Goal: Task Accomplishment & Management: Manage account settings

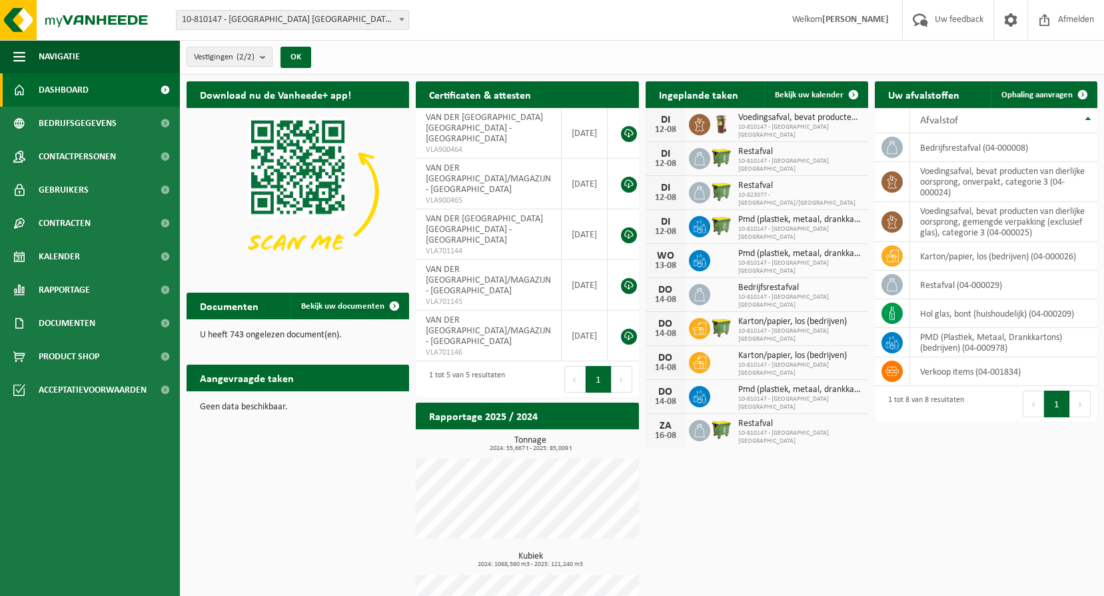
click at [676, 430] on div "ZA" at bounding box center [665, 425] width 27 height 11
click at [745, 429] on span "10-810147 - [GEOGRAPHIC_DATA] [GEOGRAPHIC_DATA]" at bounding box center [799, 437] width 123 height 16
click at [814, 85] on link "Bekijk uw kalender" at bounding box center [815, 94] width 103 height 27
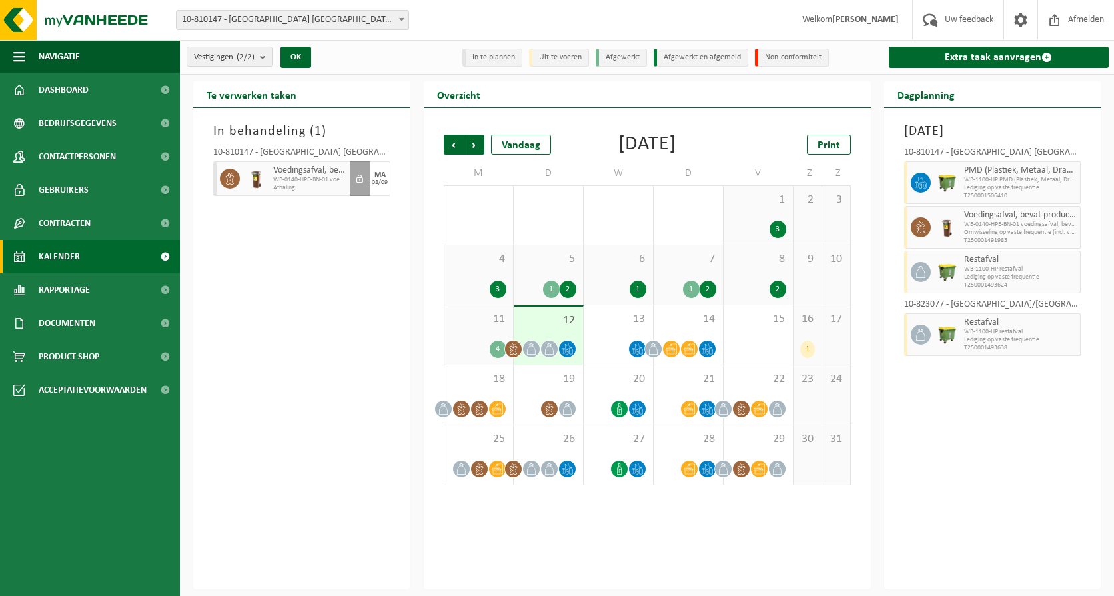
click at [802, 330] on div "16 1" at bounding box center [807, 334] width 28 height 59
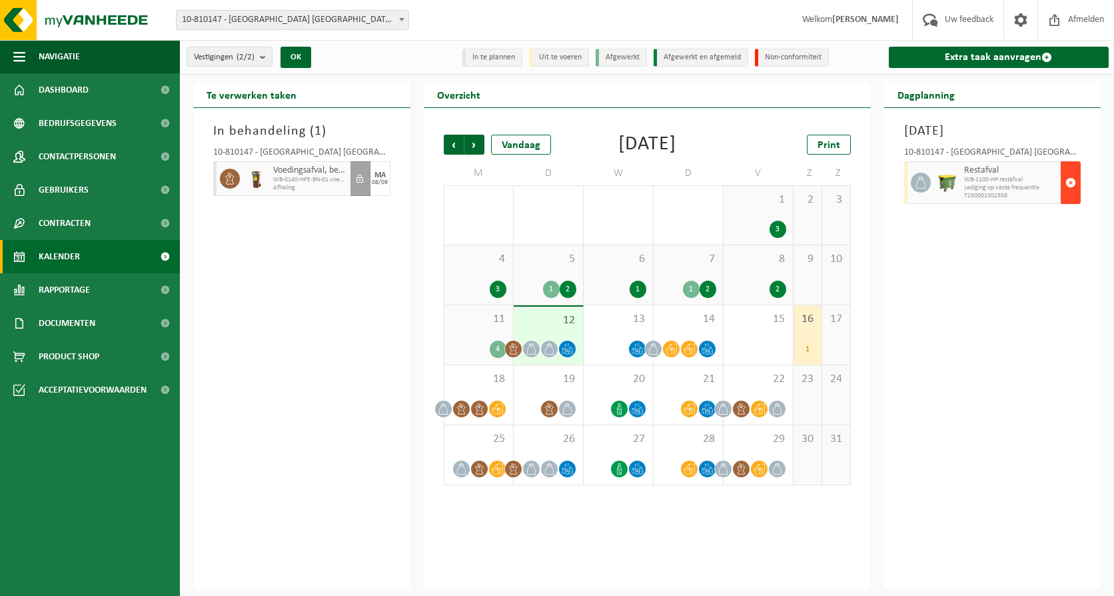
click at [1073, 181] on span "button" at bounding box center [1070, 182] width 11 height 27
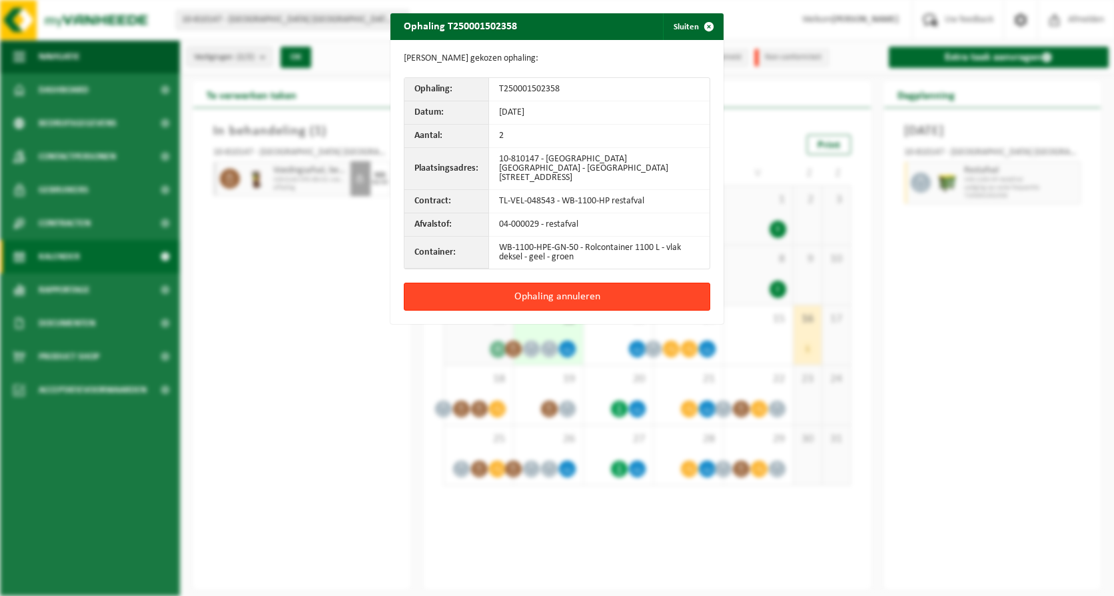
click at [654, 292] on button "Ophaling annuleren" at bounding box center [557, 296] width 306 height 28
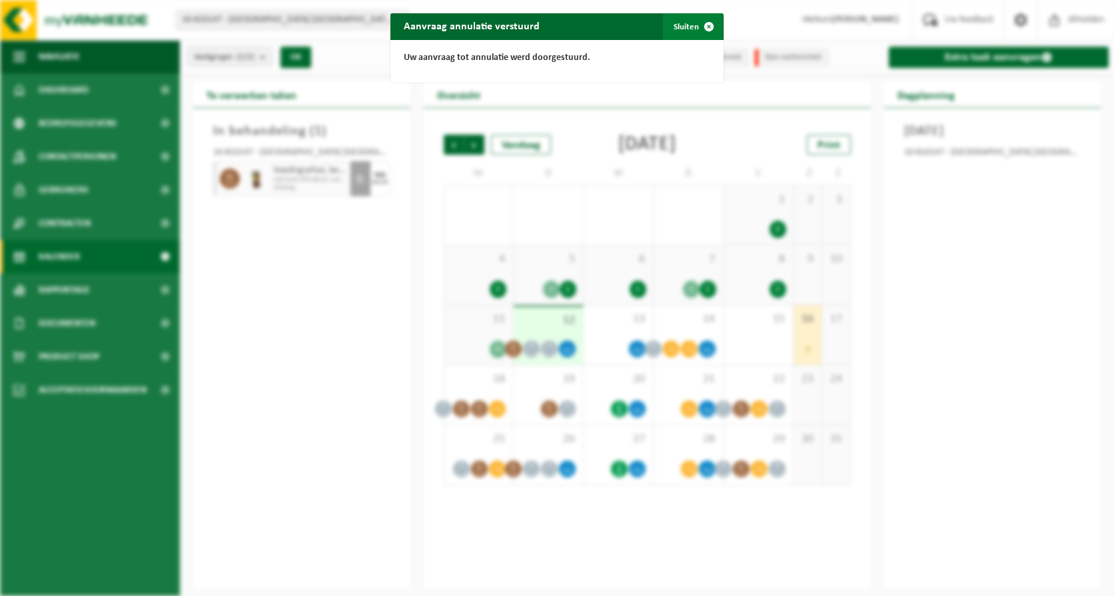
click at [674, 24] on button "Sluiten" at bounding box center [692, 26] width 59 height 27
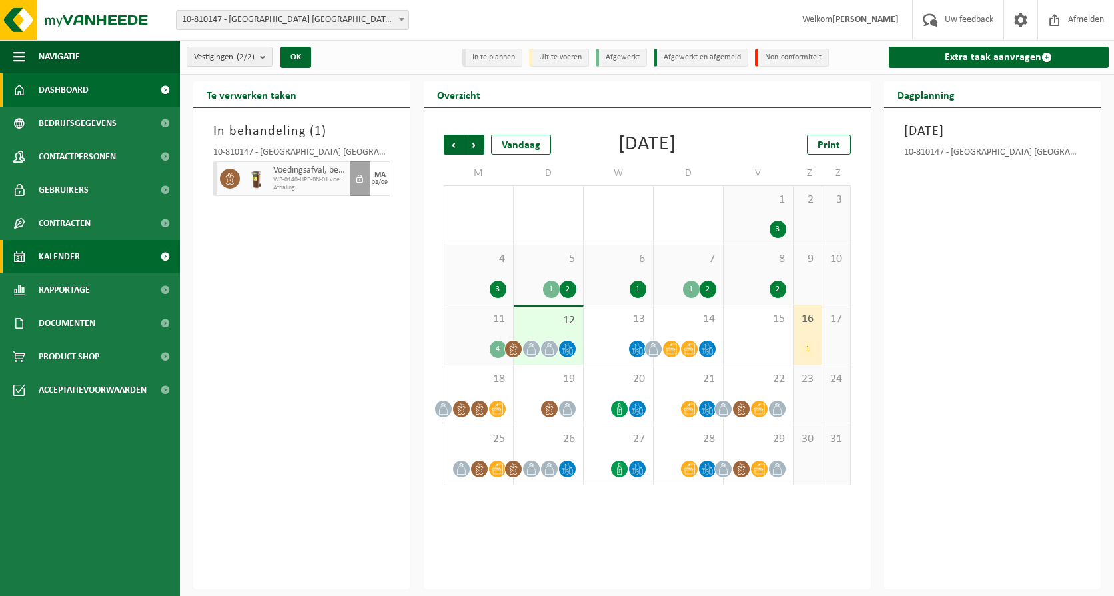
click at [107, 88] on link "Dashboard" at bounding box center [90, 89] width 180 height 33
